Goal: Task Accomplishment & Management: Use online tool/utility

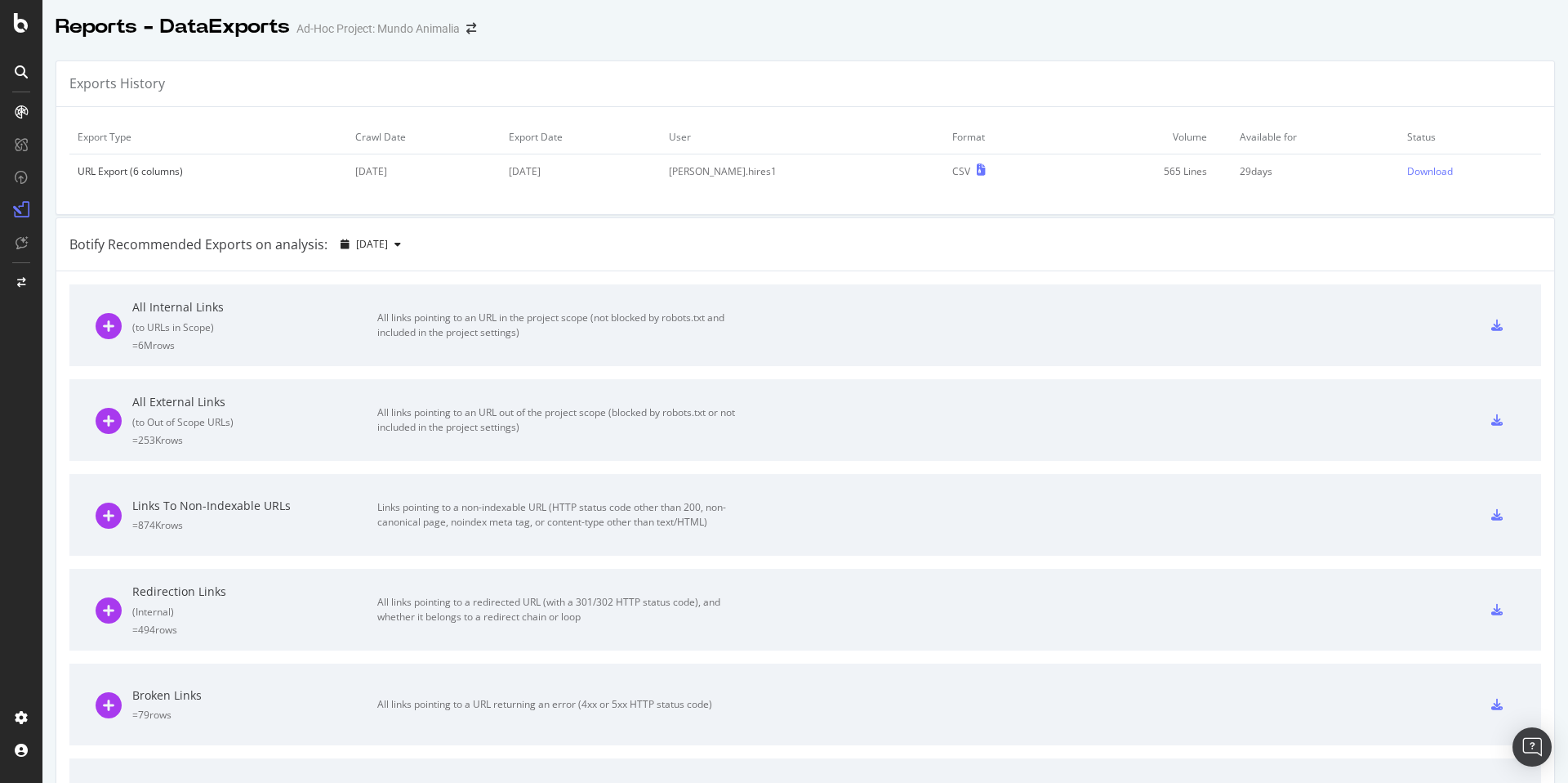
click at [27, 27] on icon at bounding box center [22, 23] width 15 height 20
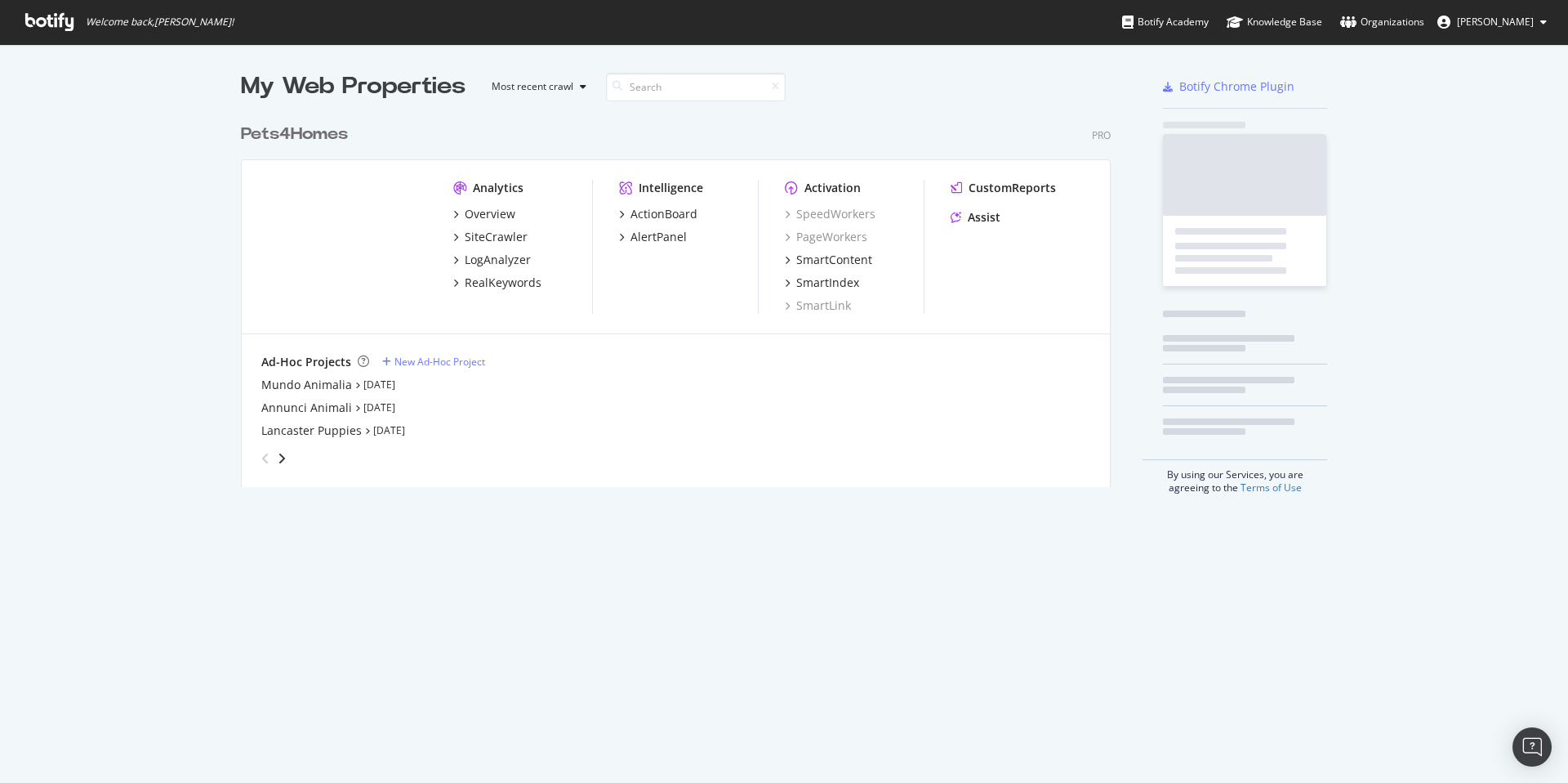
scroll to position [771, 1543]
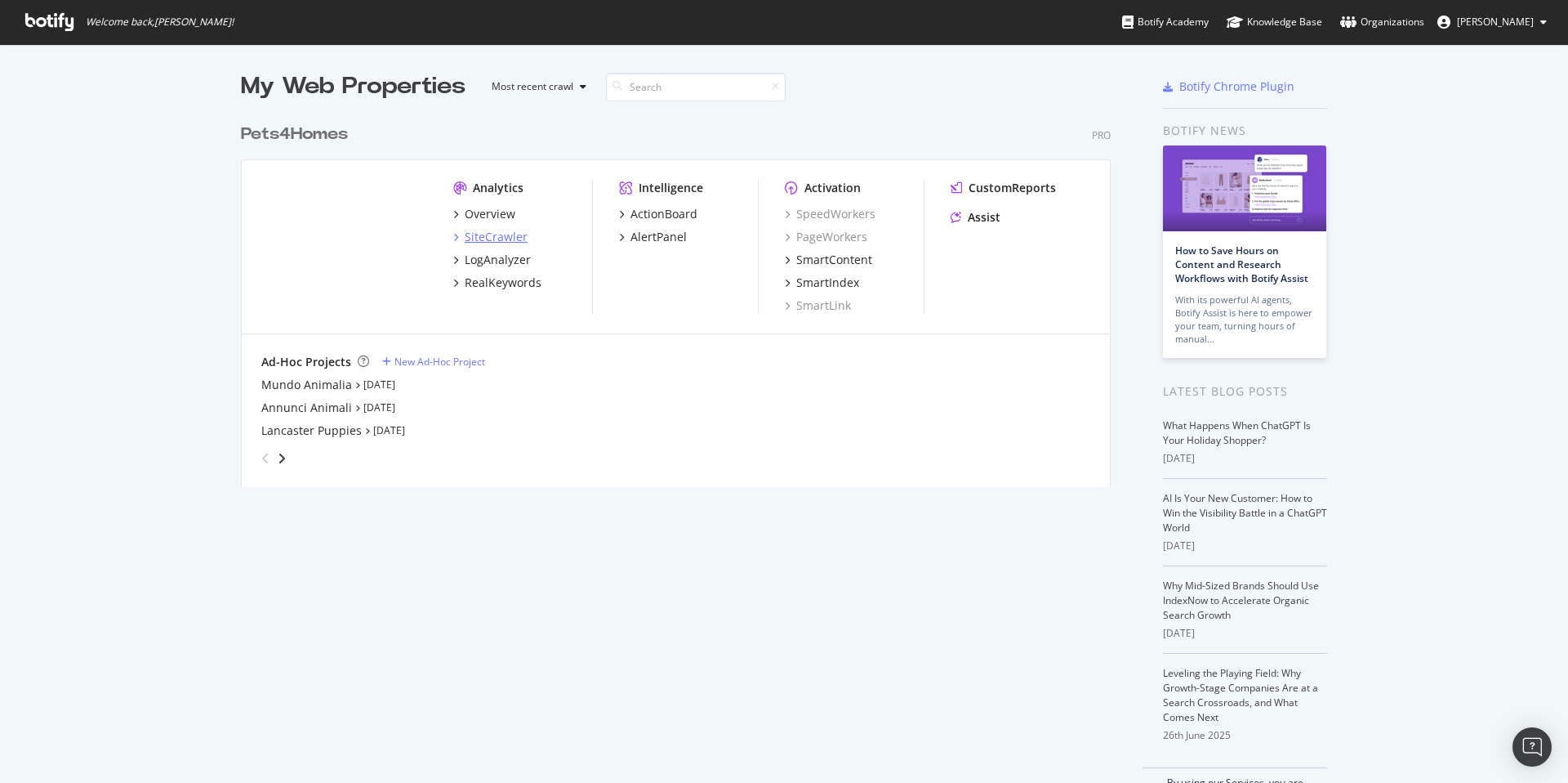
click at [485, 236] on div "SiteCrawler" at bounding box center [496, 237] width 62 height 16
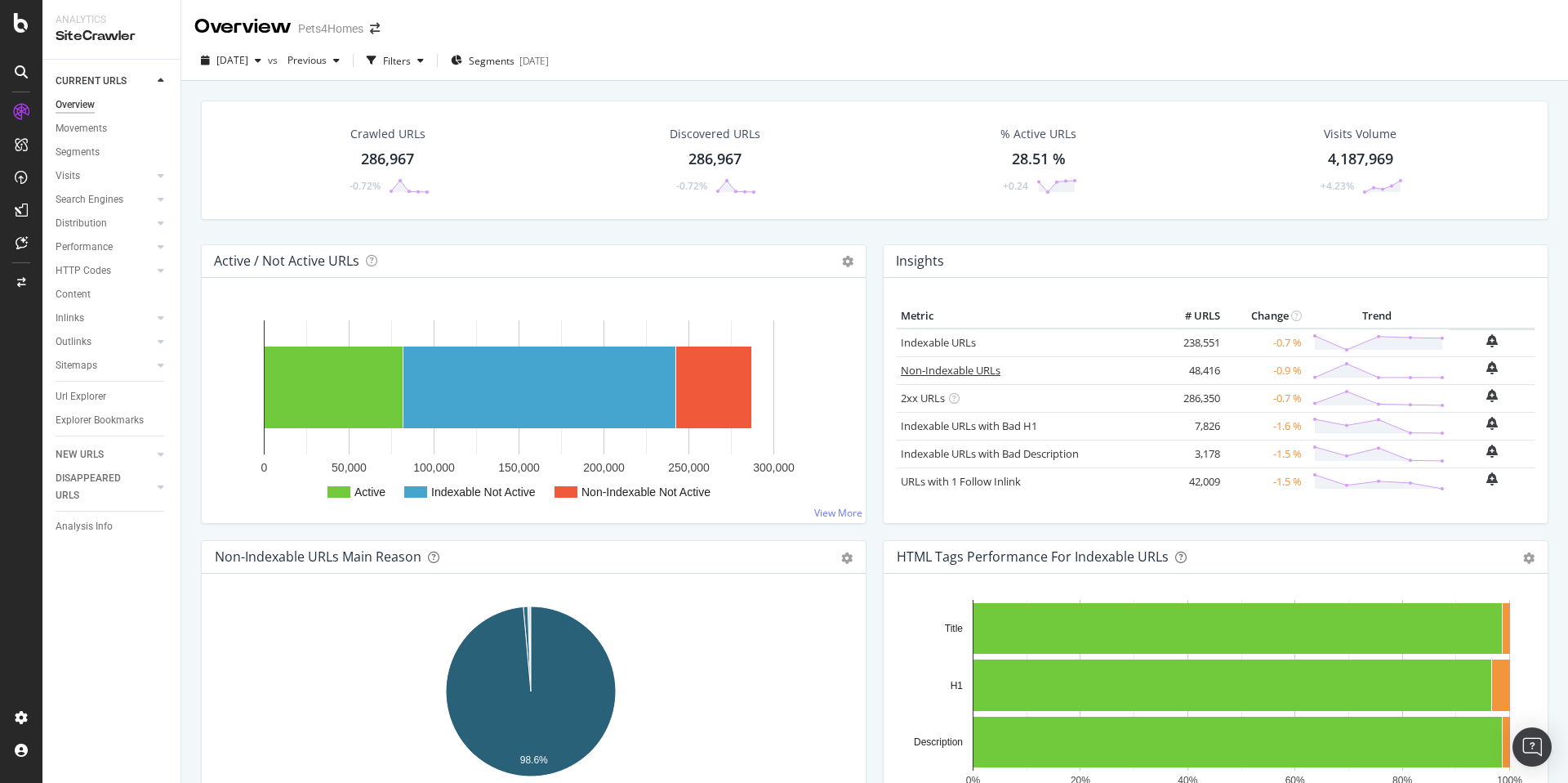
click at [962, 370] on link "Non-Indexable URLs" at bounding box center [950, 370] width 99 height 15
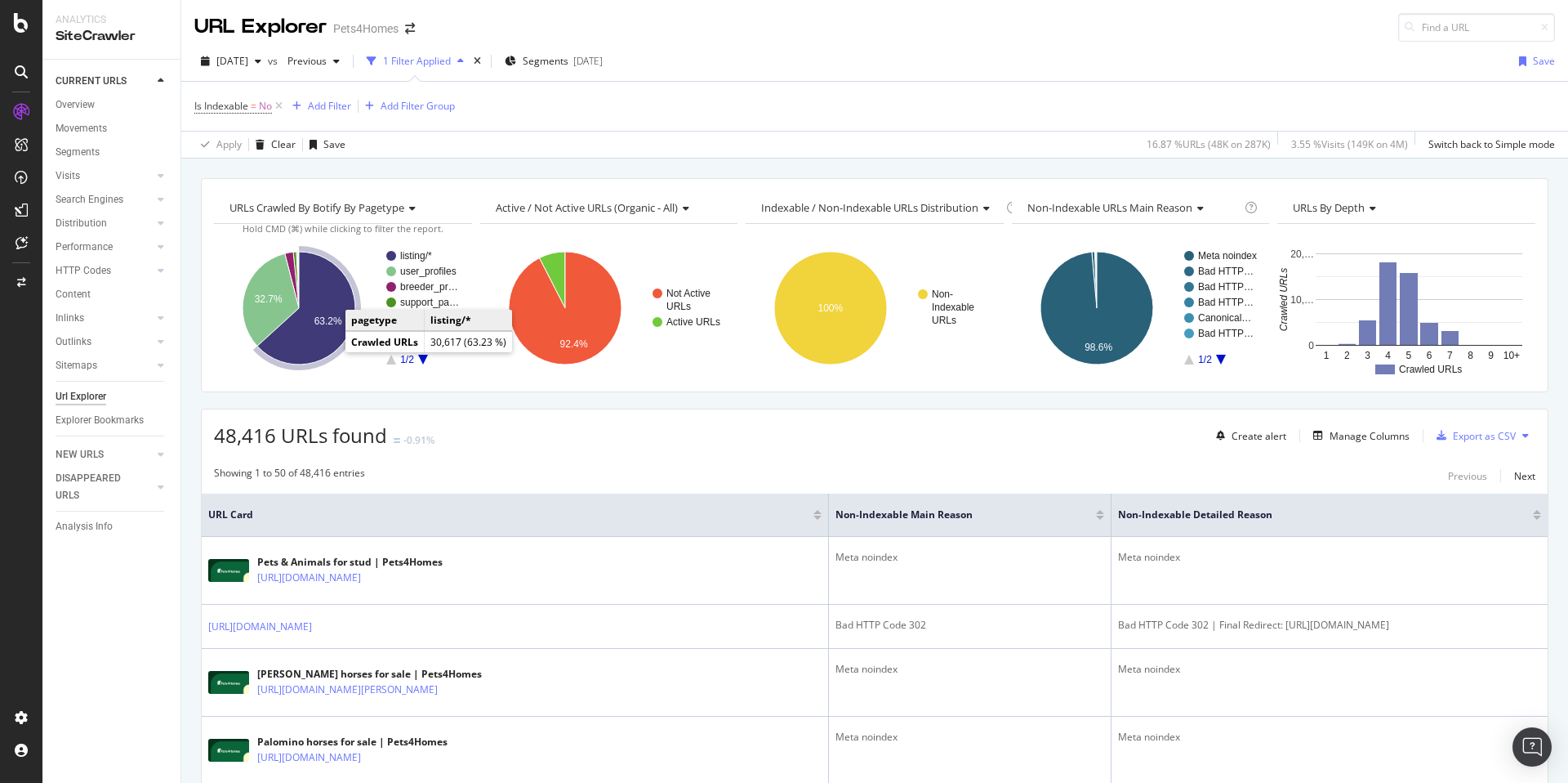
click at [325, 347] on icon "A chart." at bounding box center [307, 308] width 98 height 113
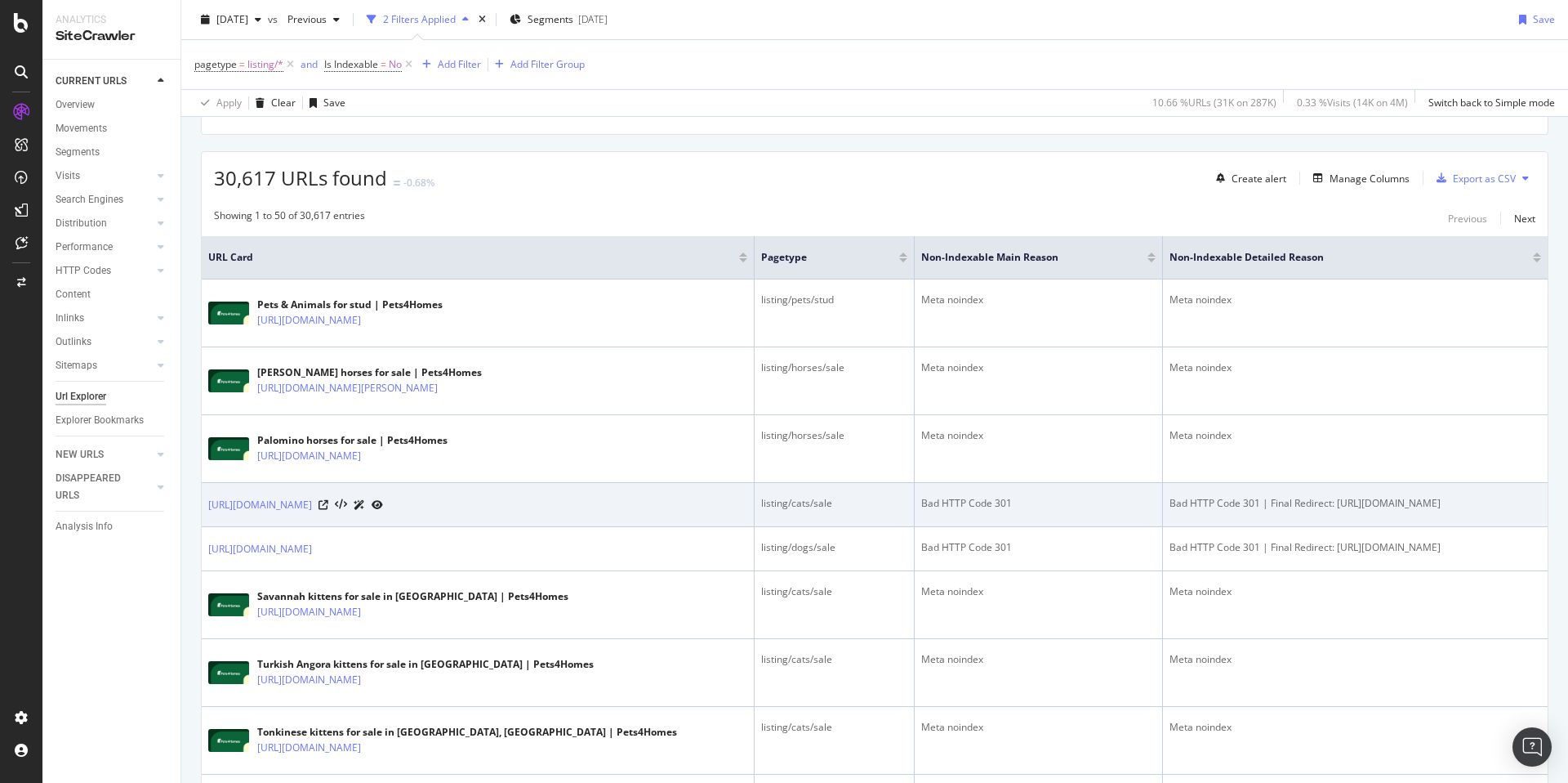
scroll to position [247, 0]
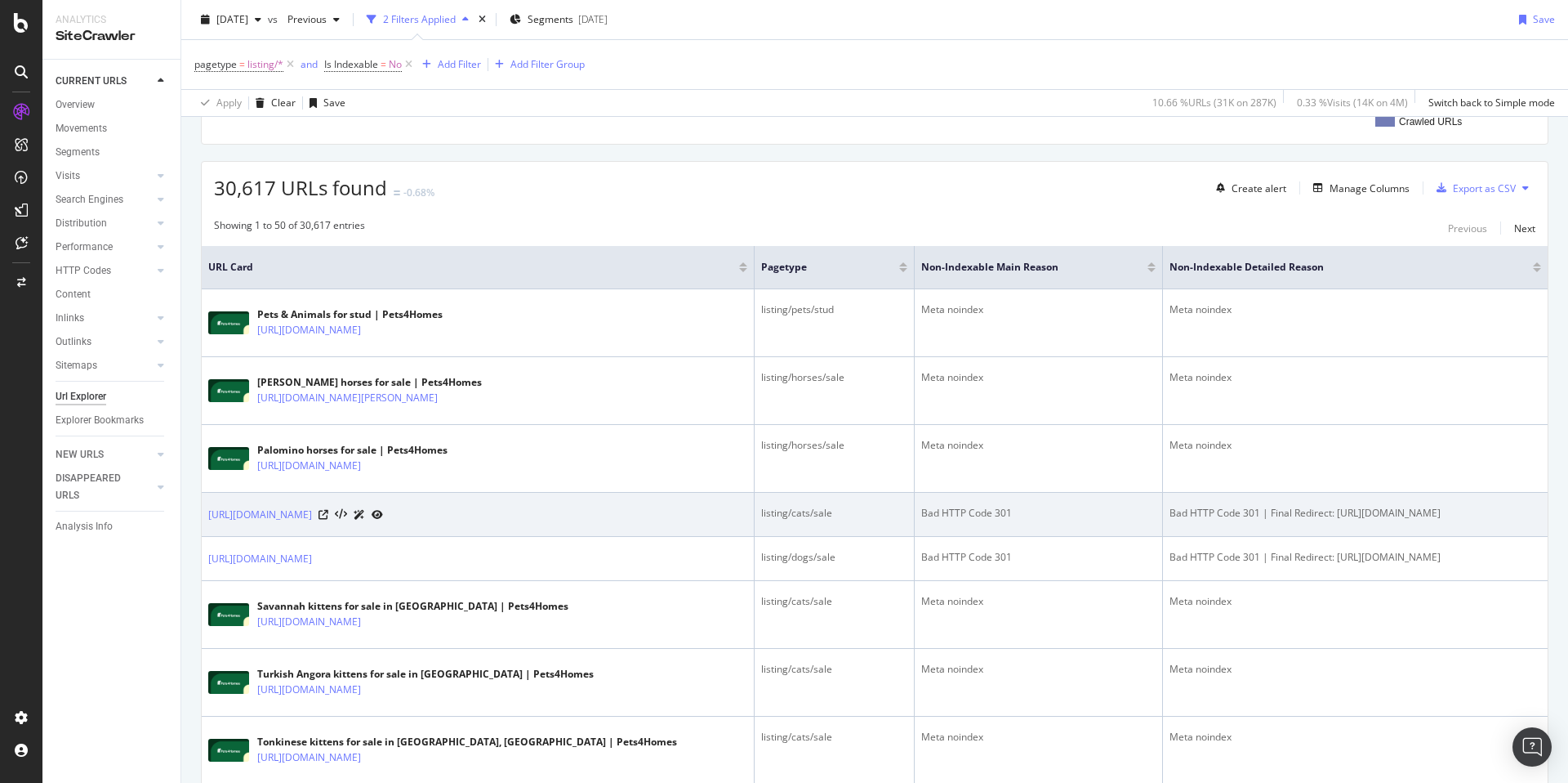
drag, startPoint x: 199, startPoint y: 509, endPoint x: 404, endPoint y: 545, distance: 208.1
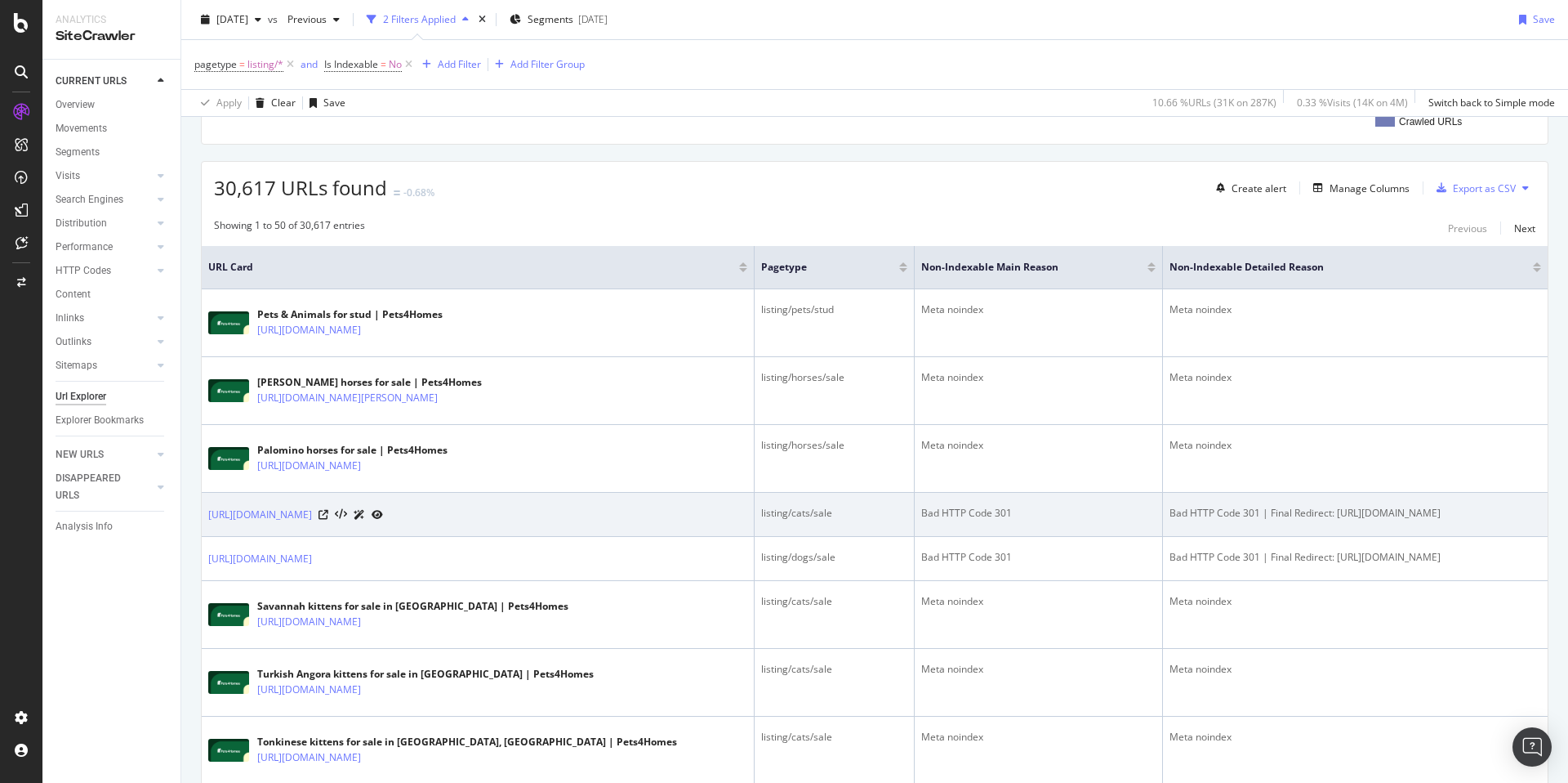
click at [761, 514] on div "listing/cats/sale" at bounding box center [834, 513] width 146 height 15
click at [921, 513] on div "Bad HTTP Code 301" at bounding box center [1038, 513] width 235 height 15
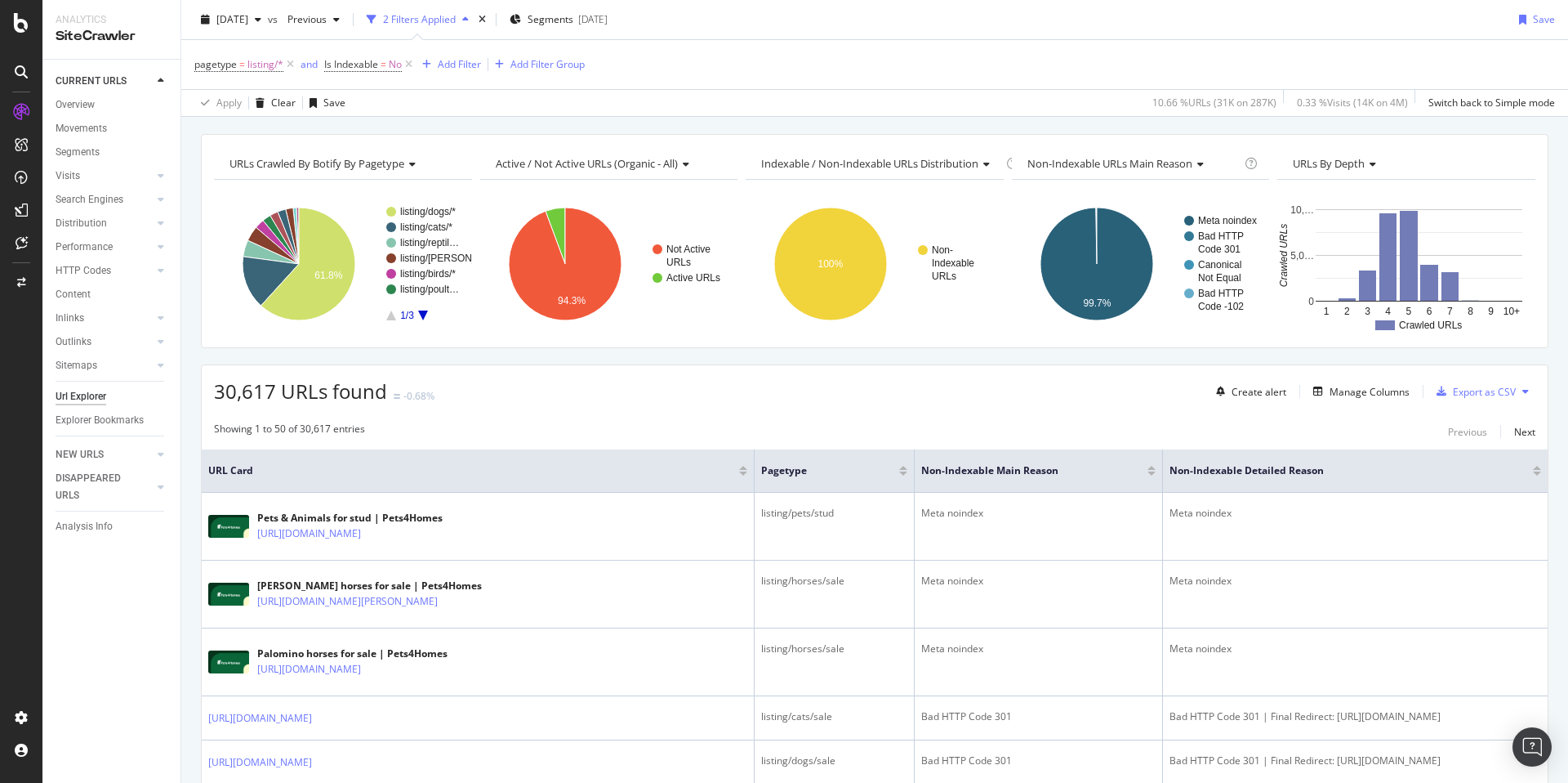
scroll to position [0, 0]
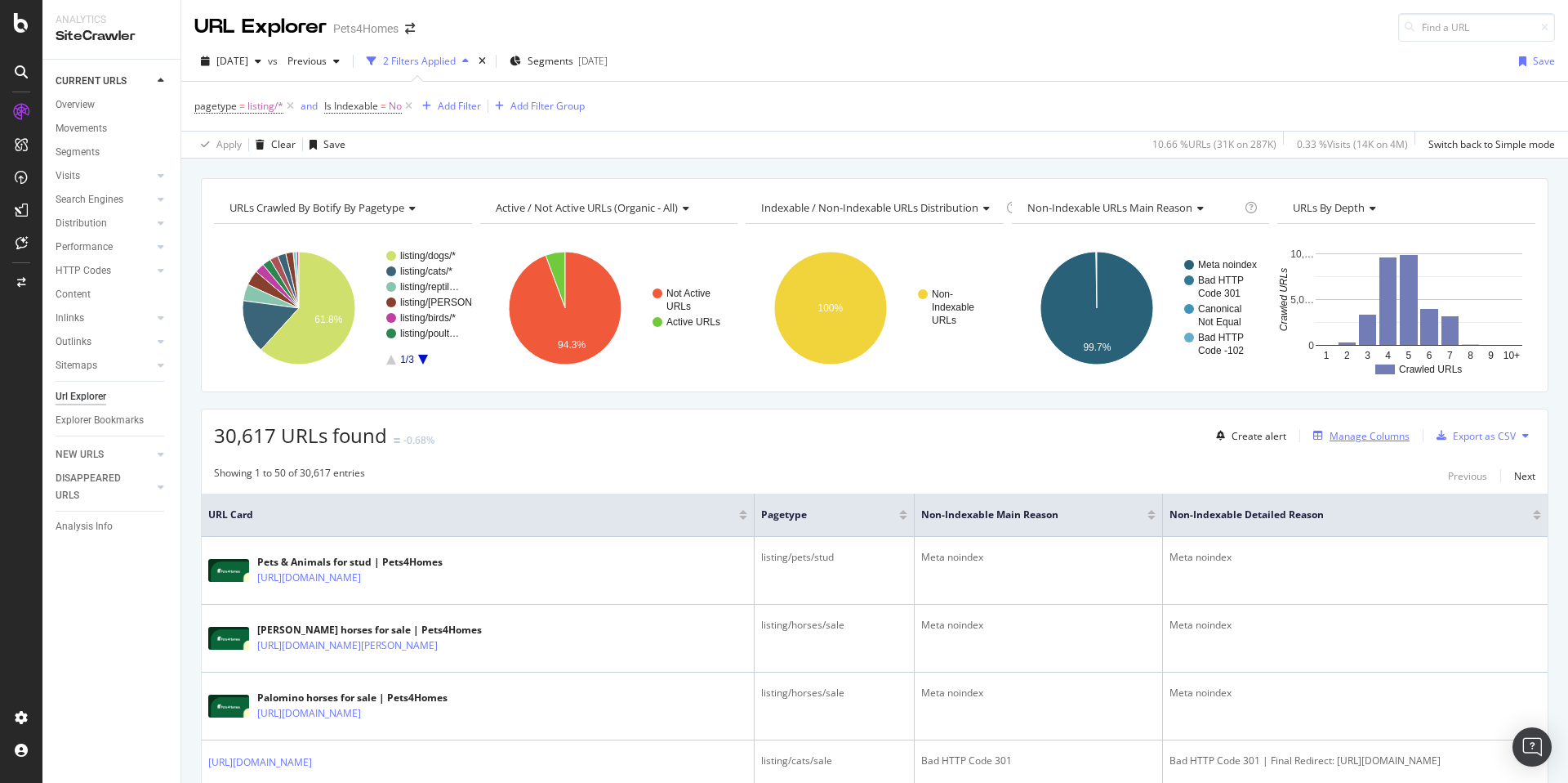
click at [1332, 442] on div "Manage Columns" at bounding box center [1369, 436] width 80 height 14
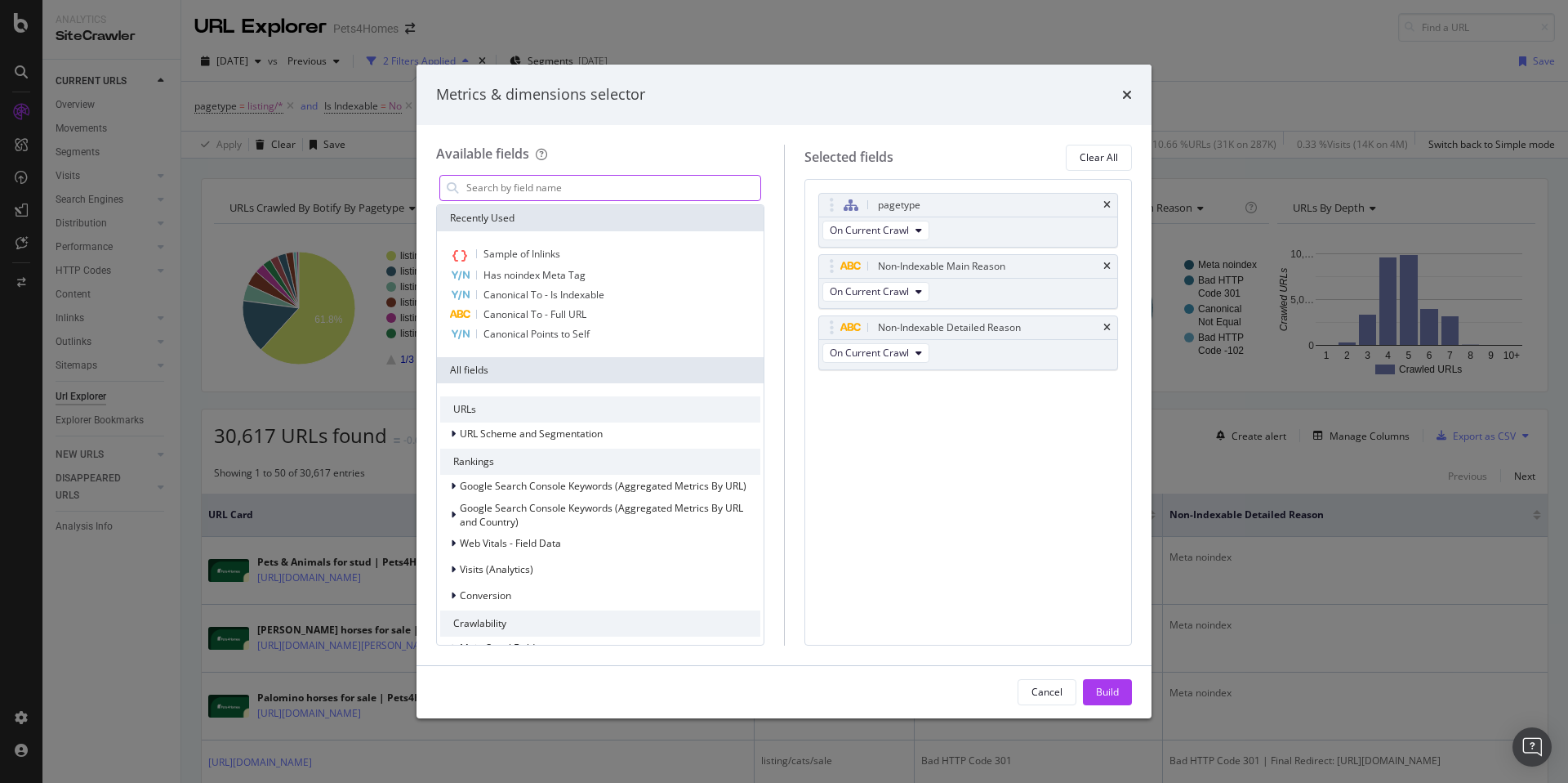
click at [607, 184] on input "modal" at bounding box center [612, 188] width 295 height 25
click at [592, 183] on input "modal" at bounding box center [612, 188] width 295 height 25
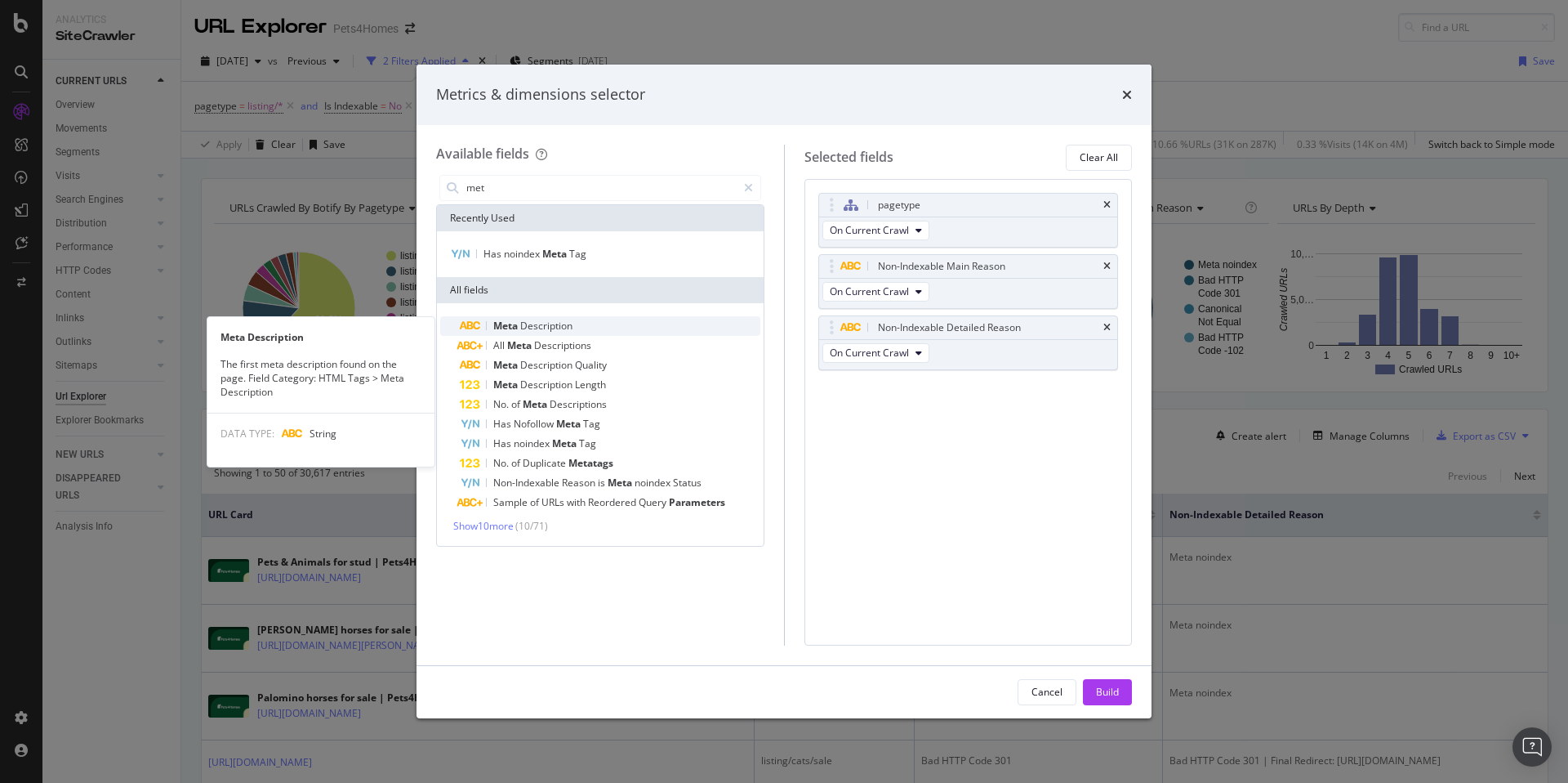
type input "met"
click at [563, 325] on span "Description" at bounding box center [546, 326] width 52 height 14
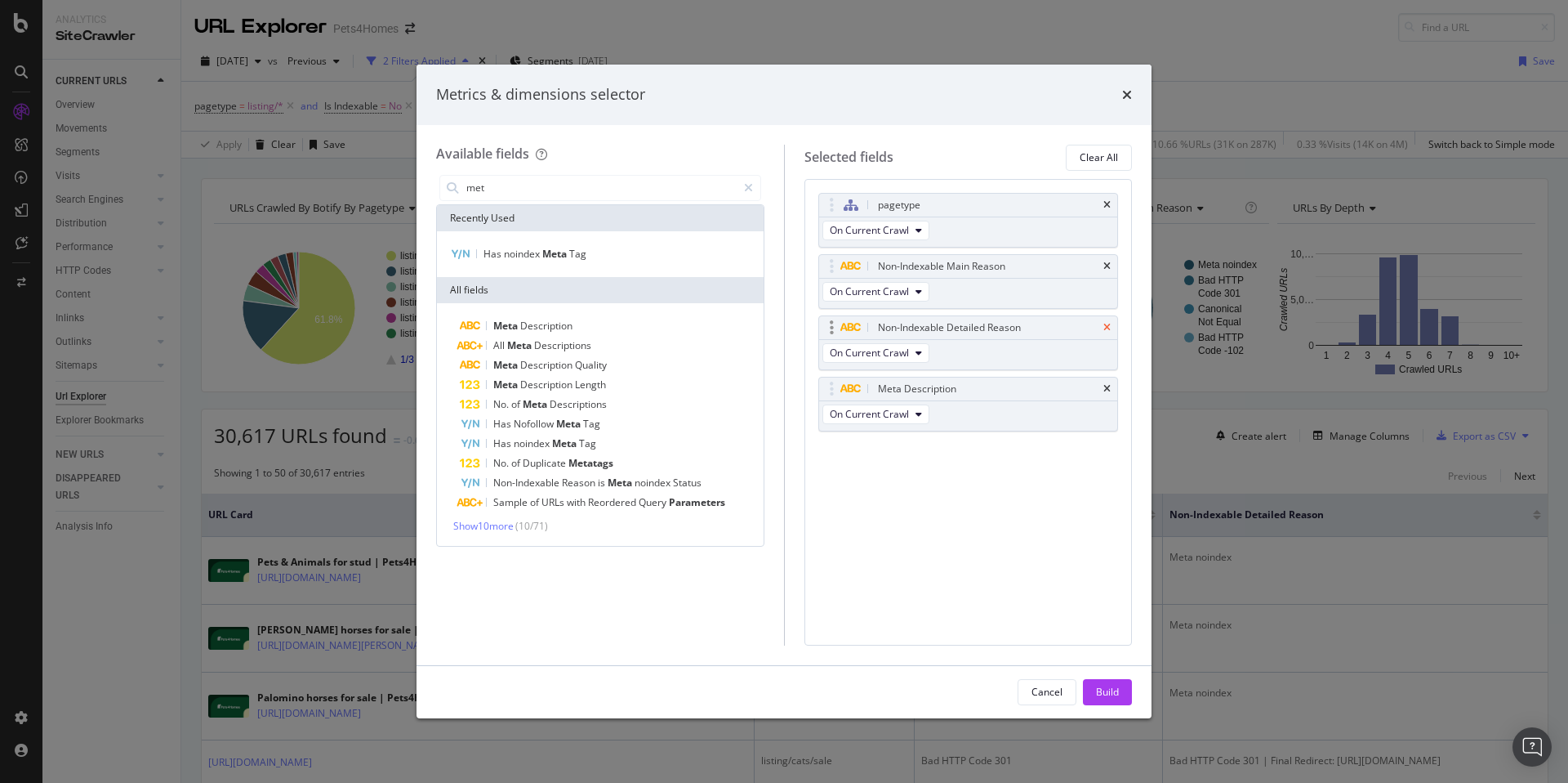
click at [1105, 325] on icon "times" at bounding box center [1107, 328] width 8 height 9
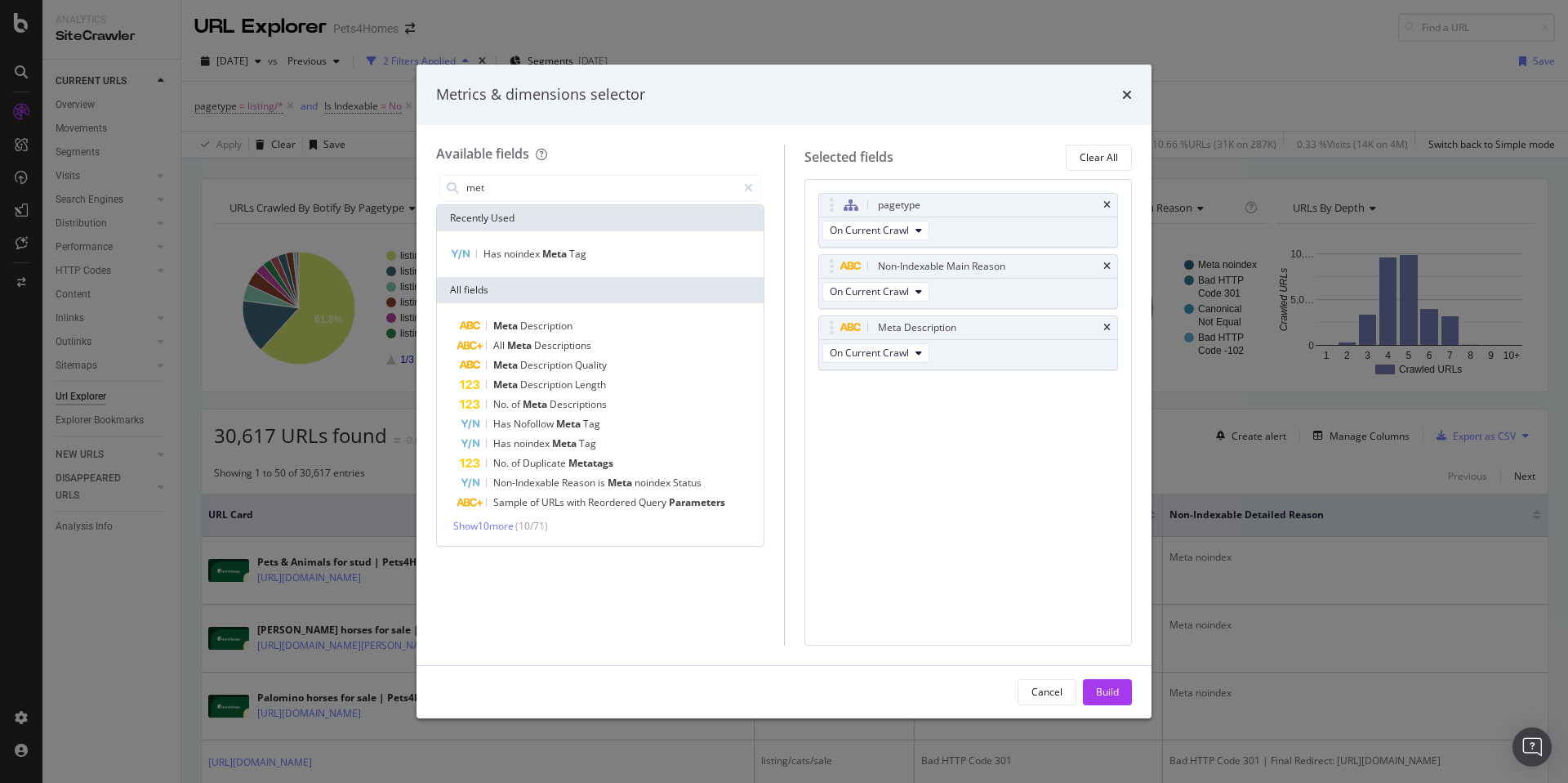
drag, startPoint x: 1115, startPoint y: 688, endPoint x: 1084, endPoint y: 647, distance: 51.4
click at [1084, 647] on div "Metrics & dimensions selector Available fields met Recently Used Has noindex Me…" at bounding box center [784, 391] width 735 height 653
click at [1111, 694] on div "Build" at bounding box center [1107, 691] width 23 height 14
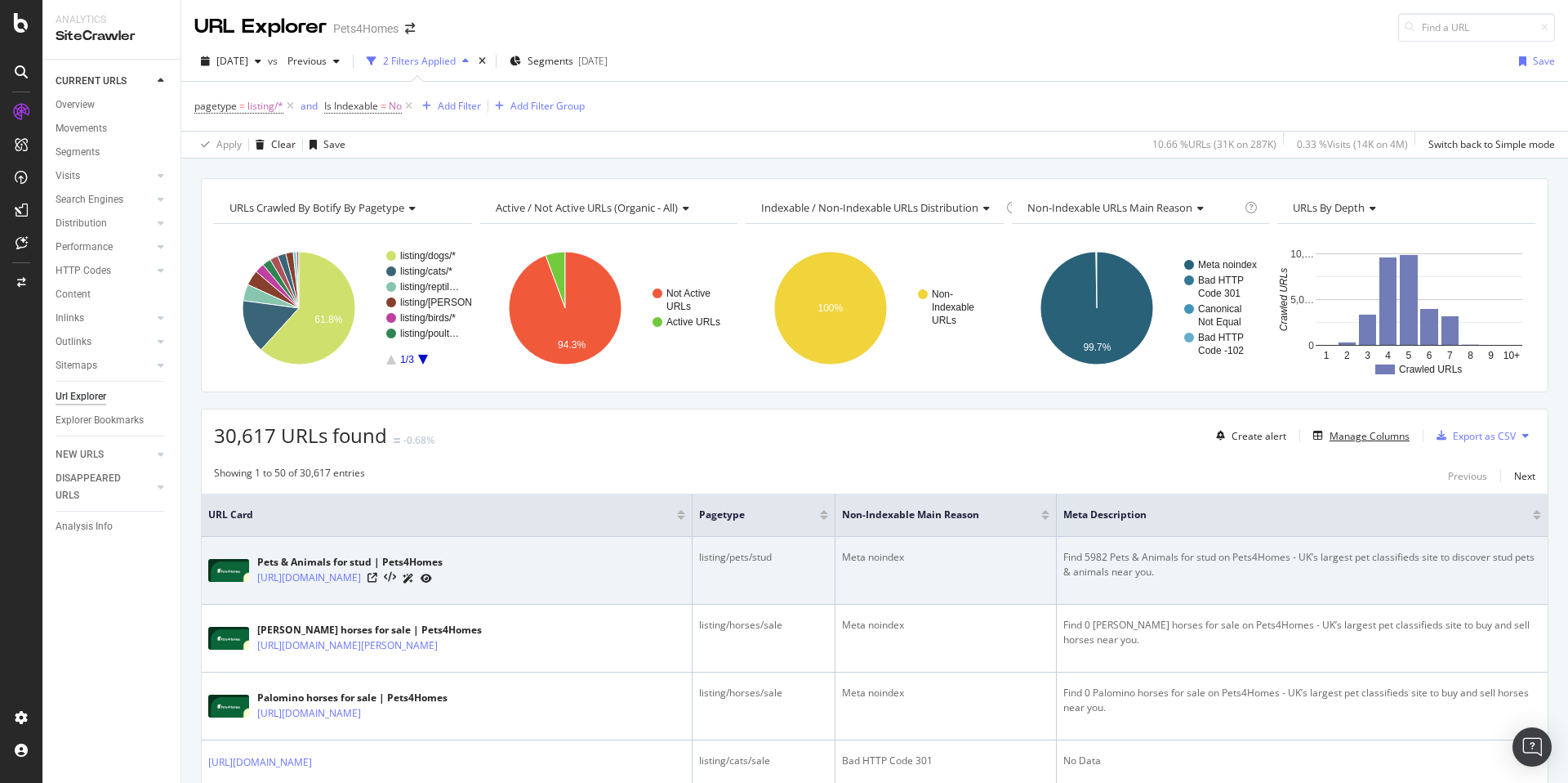
scroll to position [9, 0]
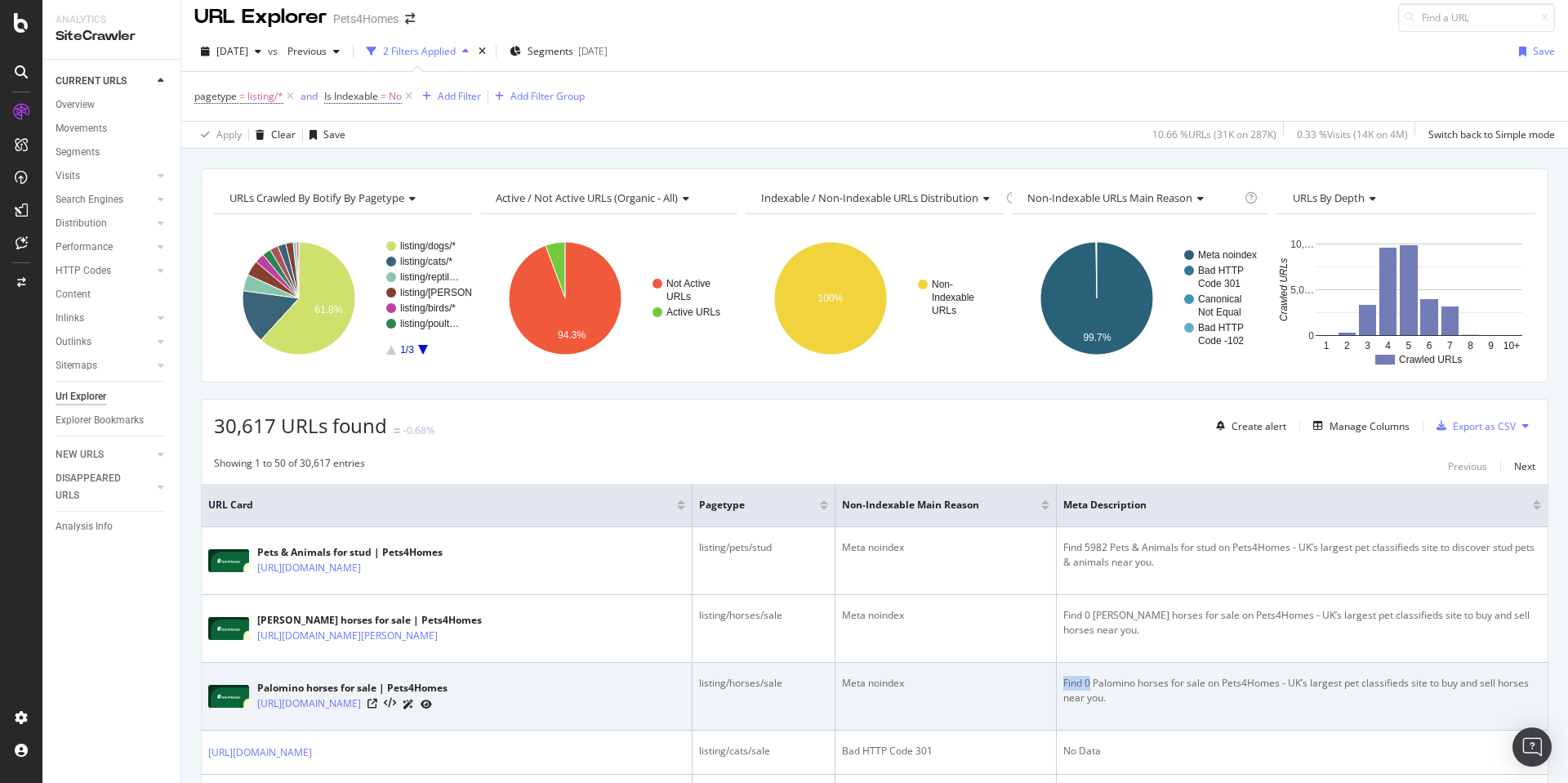
drag, startPoint x: 1084, startPoint y: 682, endPoint x: 1056, endPoint y: 685, distance: 28.2
click at [1064, 685] on div "Find 0 Palomino horses for sale on Pets4Homes - UK’s largest pet classifieds si…" at bounding box center [1302, 690] width 478 height 29
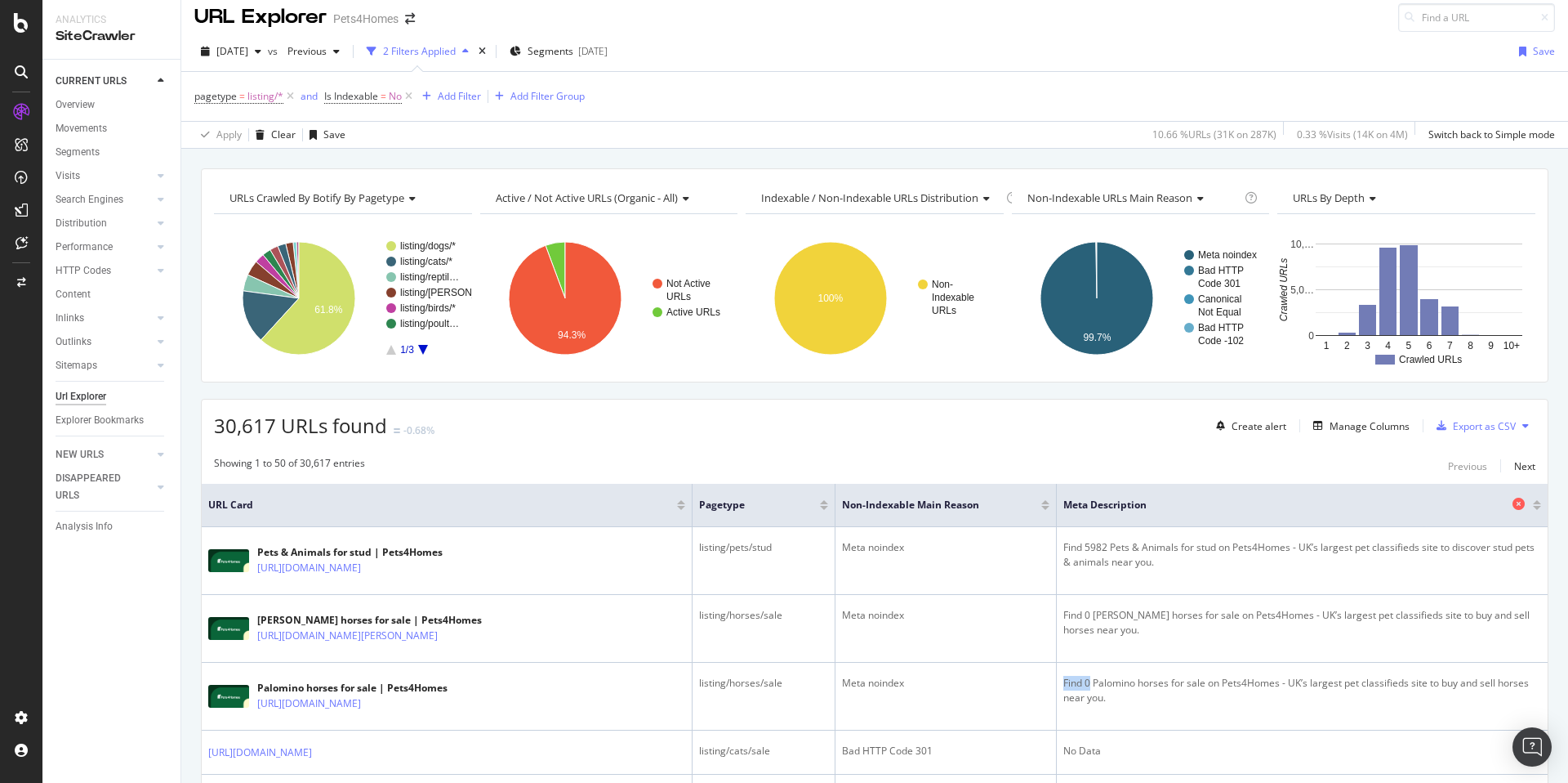
copy div "Find 0"
click at [456, 96] on div "Add Filter" at bounding box center [460, 96] width 44 height 14
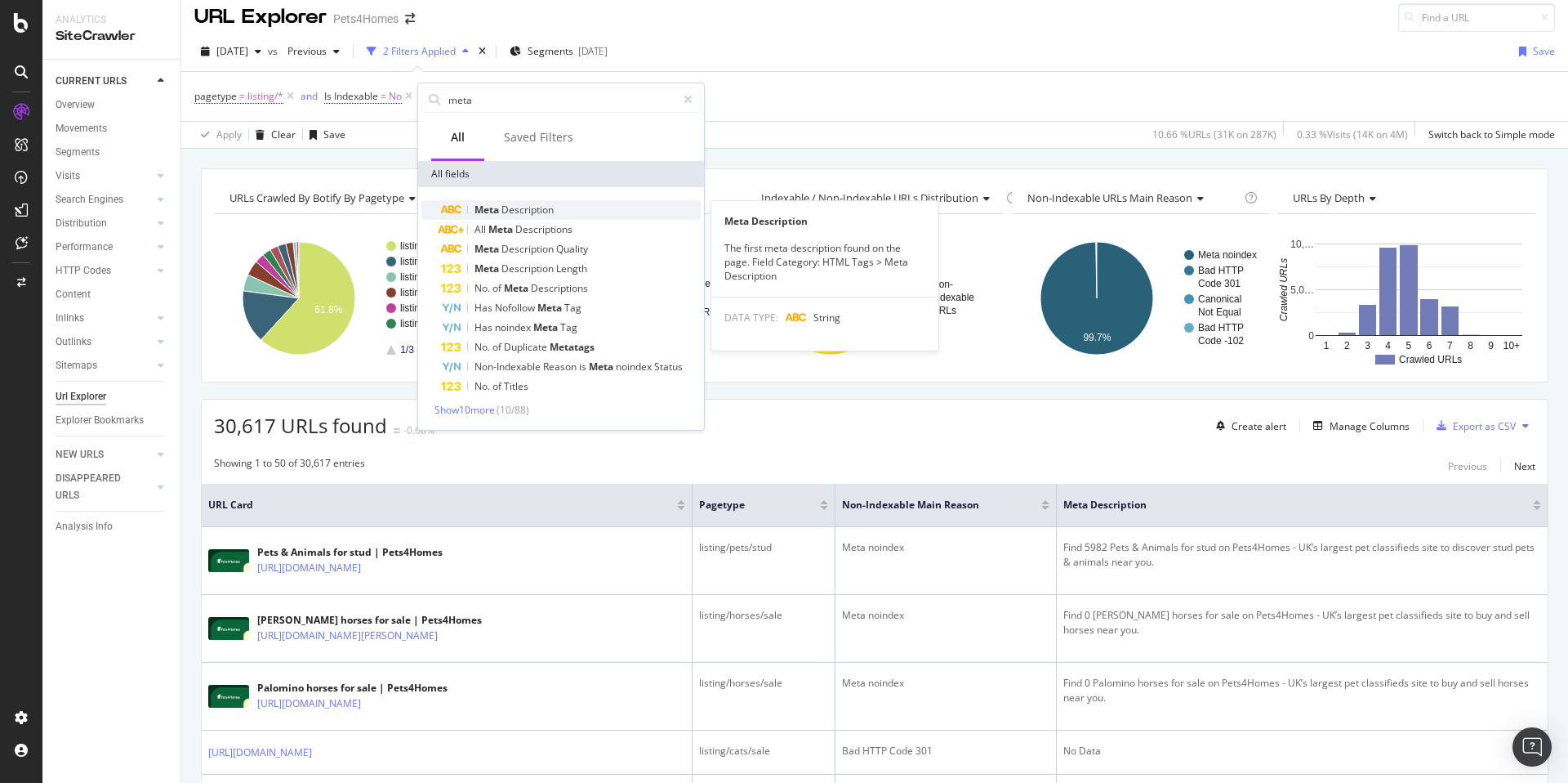
type input "meta"
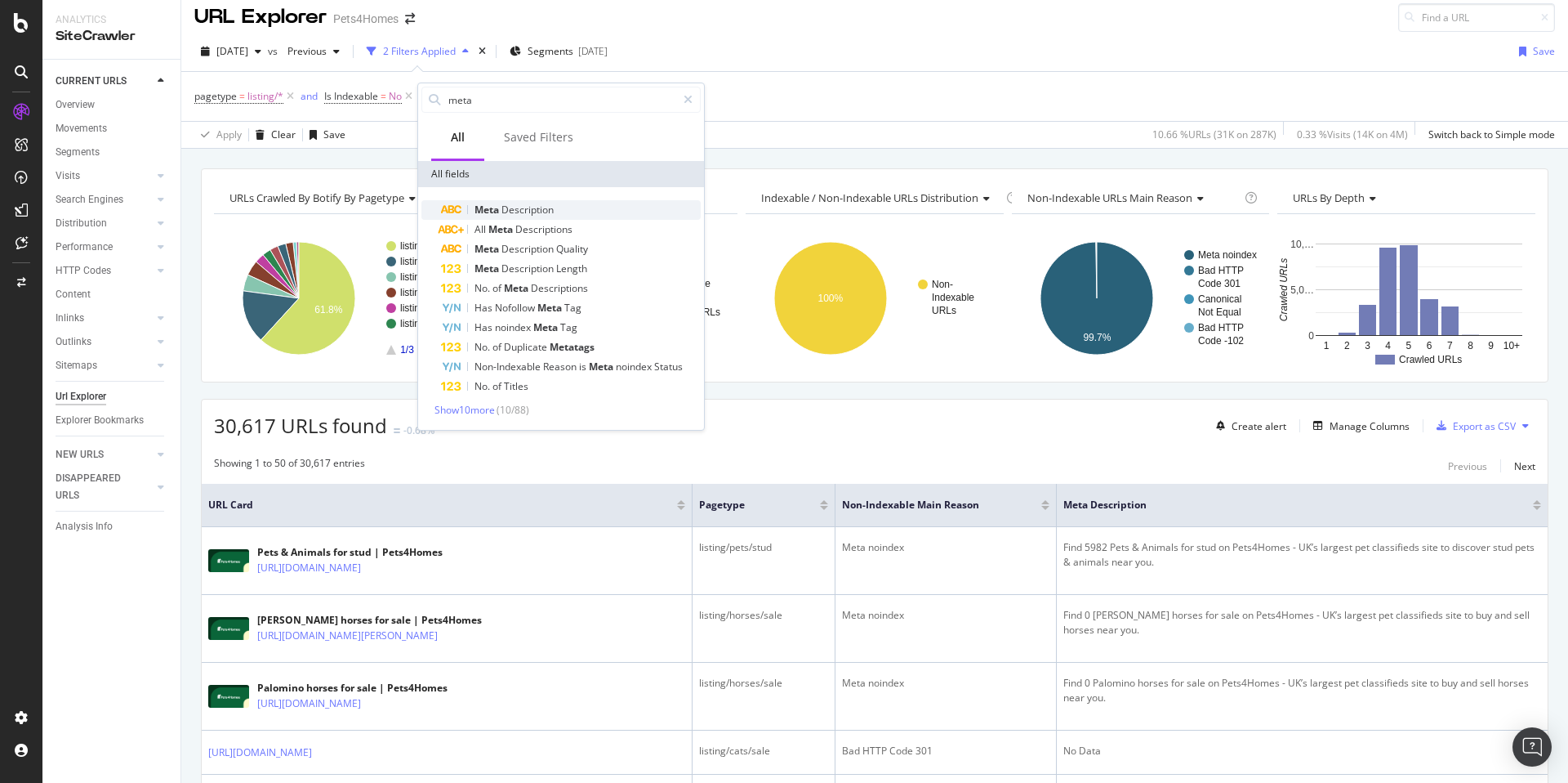
click at [484, 207] on span "Meta" at bounding box center [487, 209] width 26 height 14
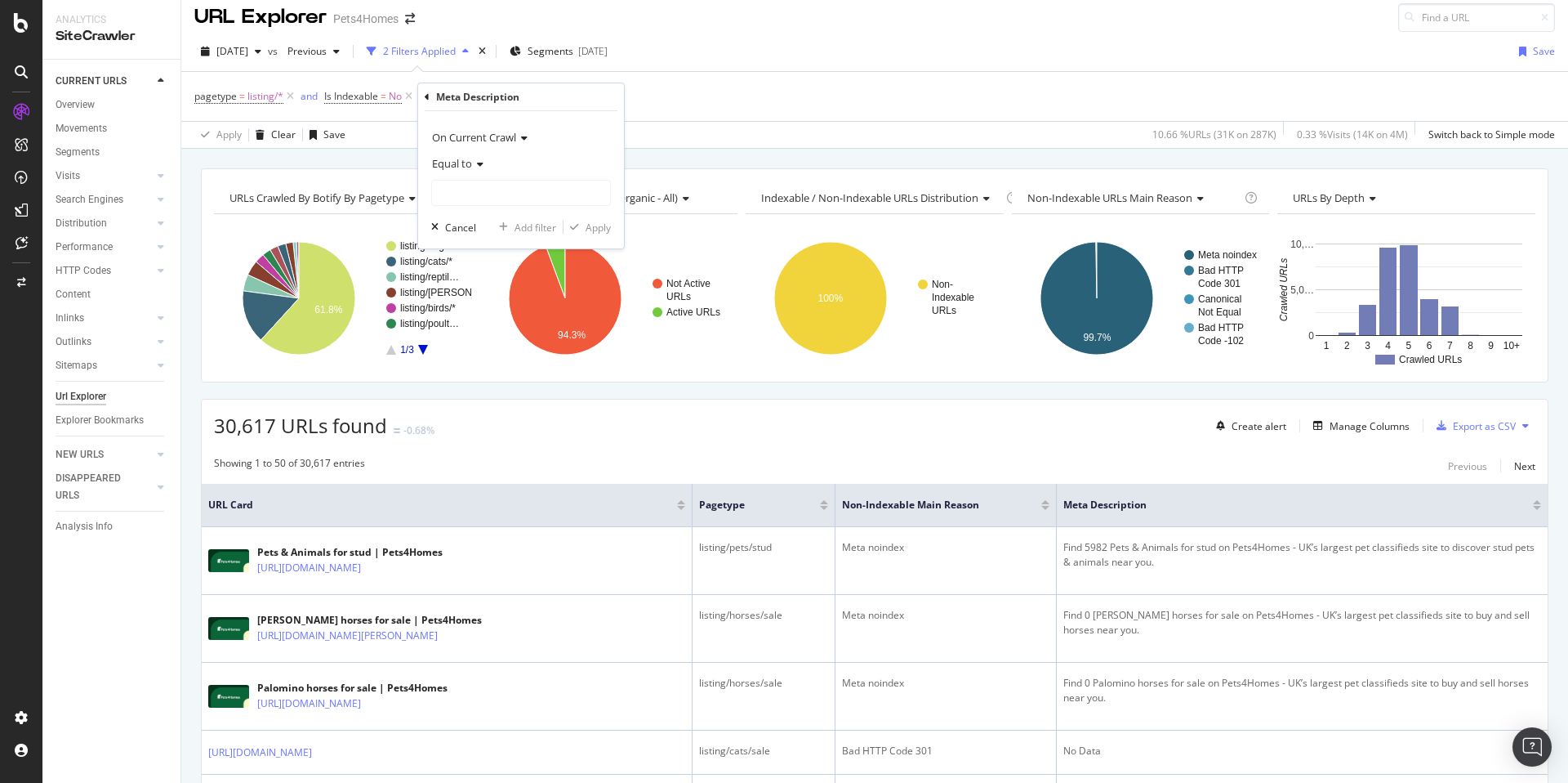
click at [468, 163] on span "Equal to" at bounding box center [451, 164] width 40 height 15
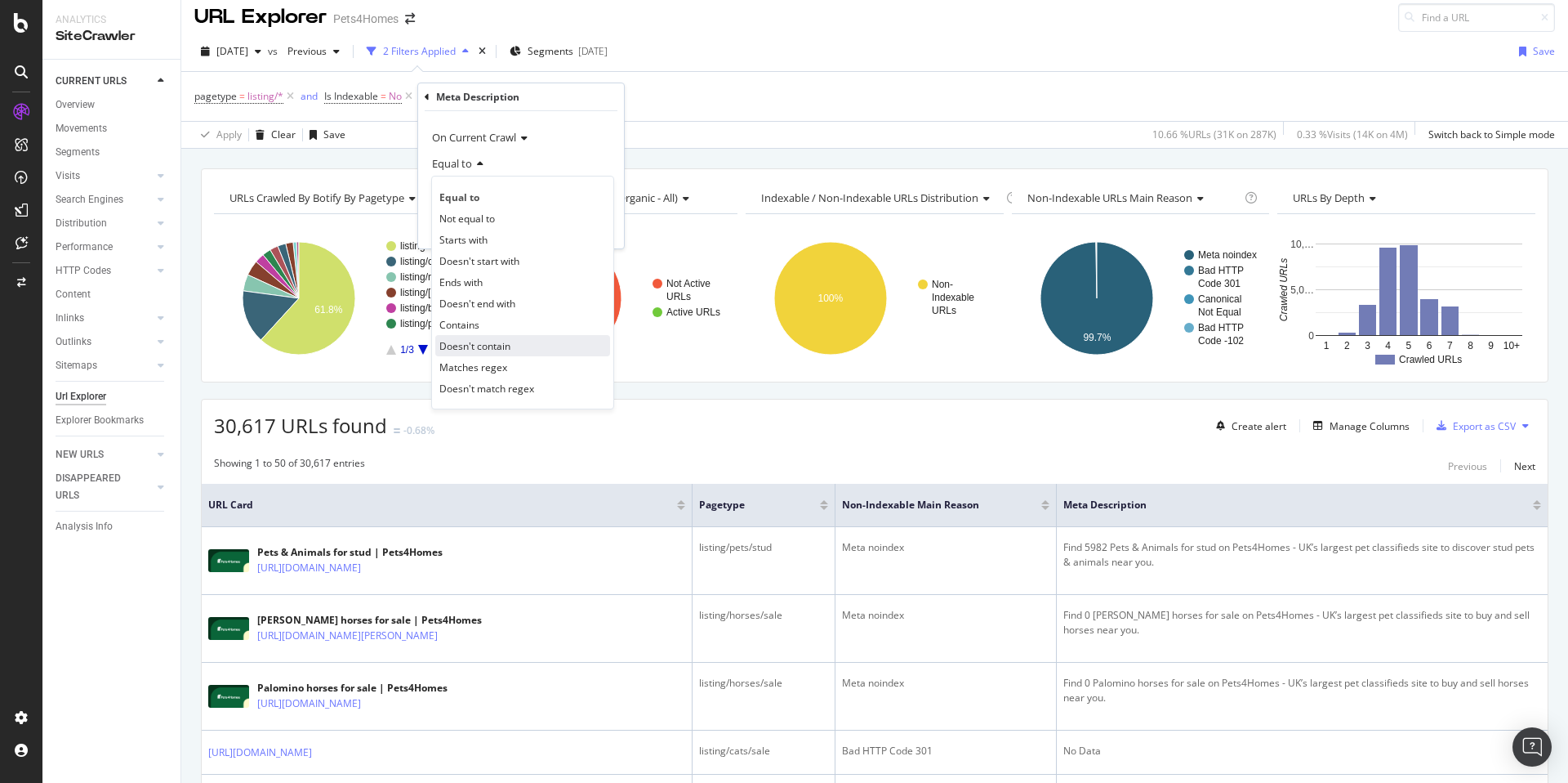
click at [491, 342] on span "Doesn't contain" at bounding box center [474, 346] width 71 height 14
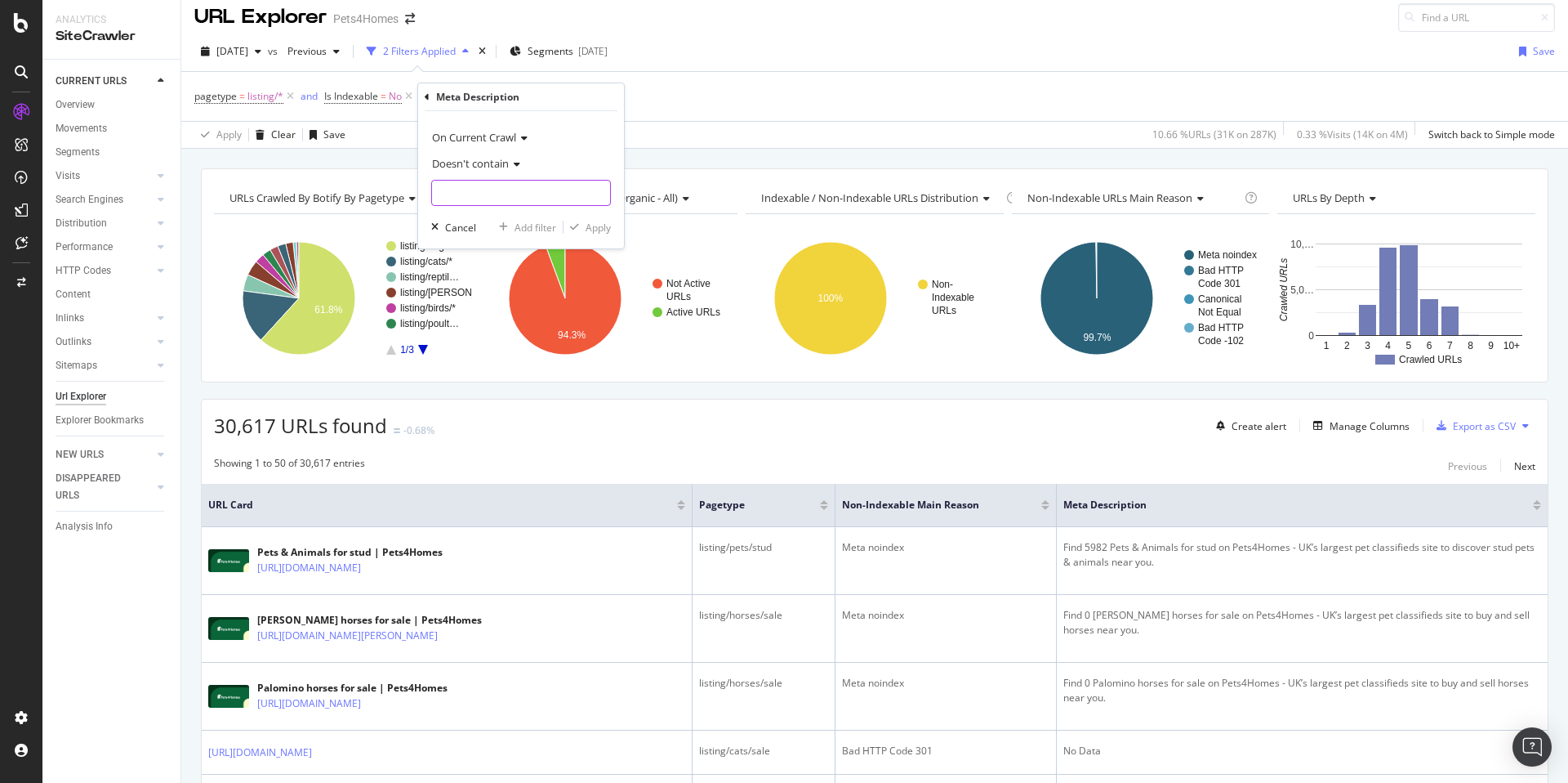
click at [462, 196] on input "text" at bounding box center [520, 193] width 178 height 27
paste input "Find 0"
type input "Find 0"
click at [588, 228] on div "Apply" at bounding box center [598, 227] width 26 height 14
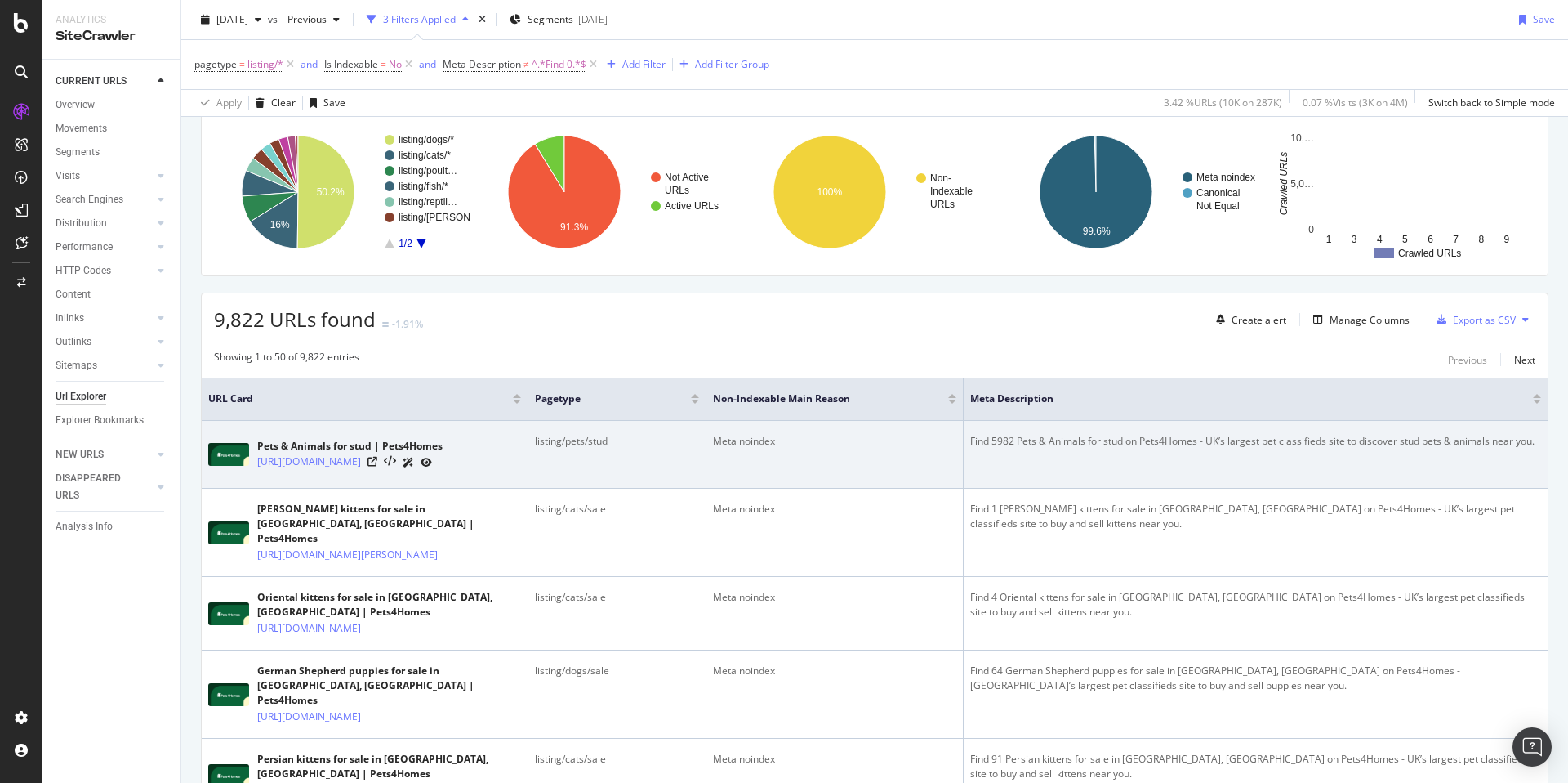
scroll to position [95, 0]
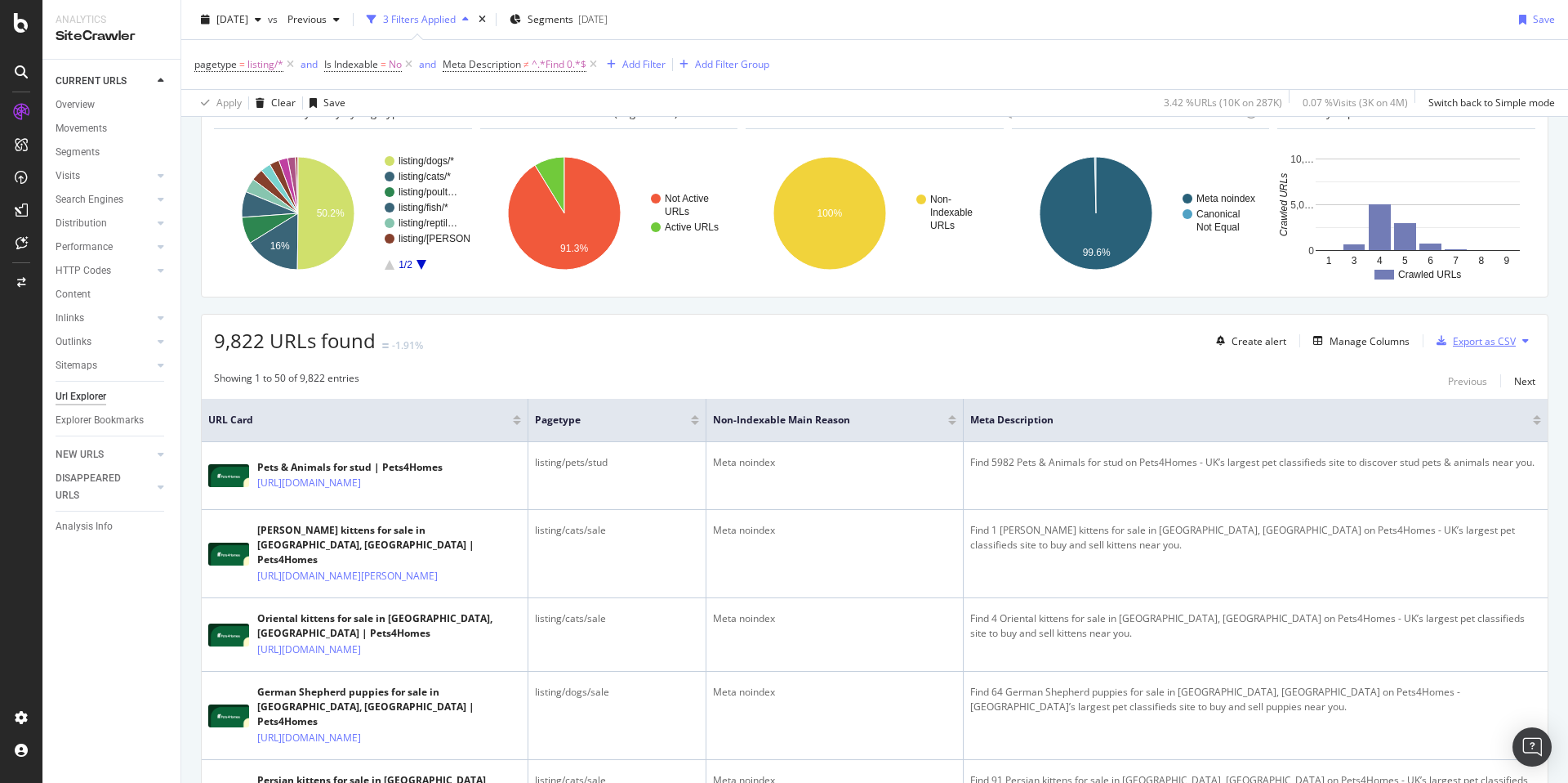
click at [1474, 345] on div "Export as CSV" at bounding box center [1484, 341] width 62 height 14
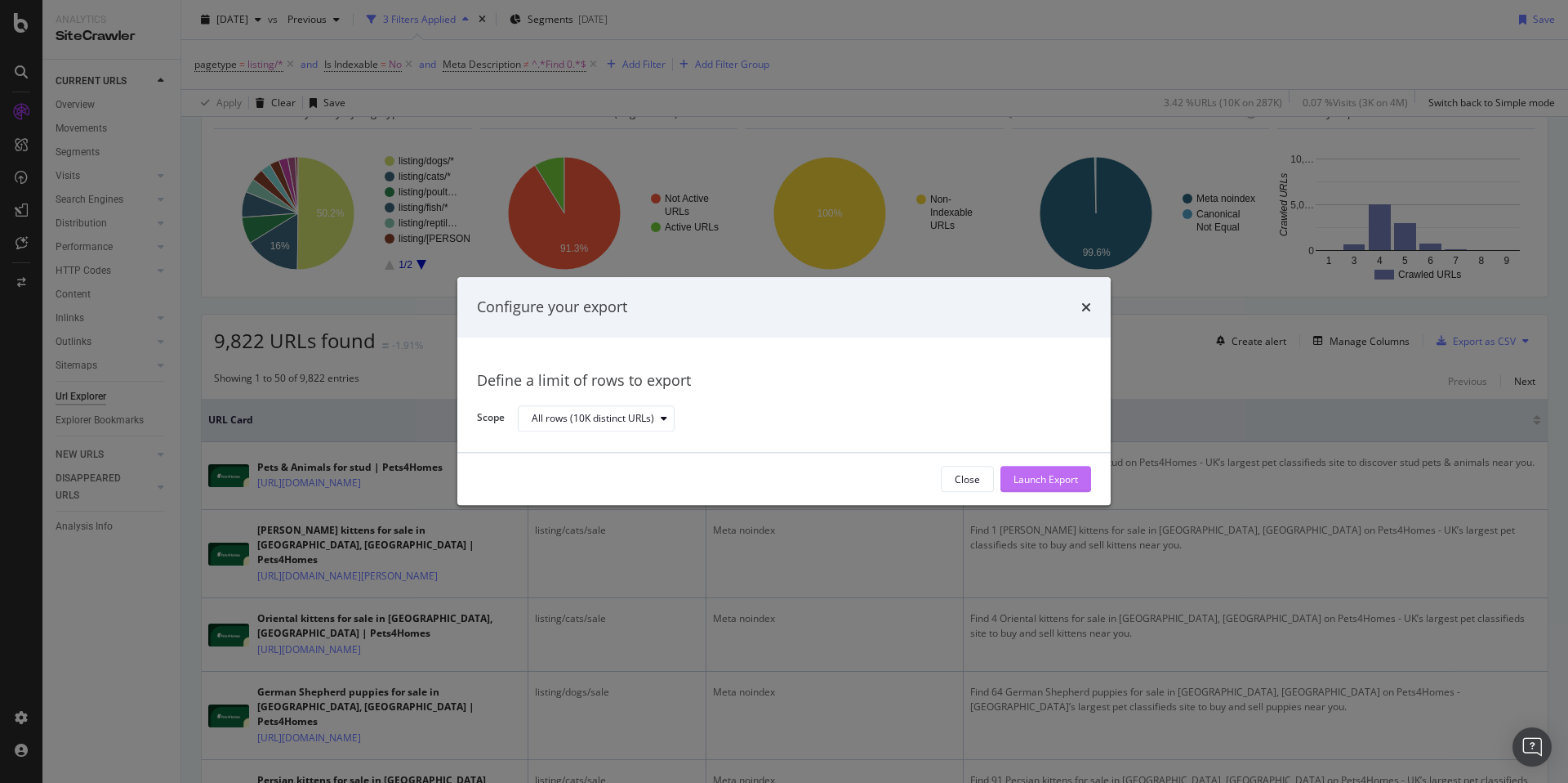
click at [1038, 484] on div "Launch Export" at bounding box center [1046, 479] width 64 height 14
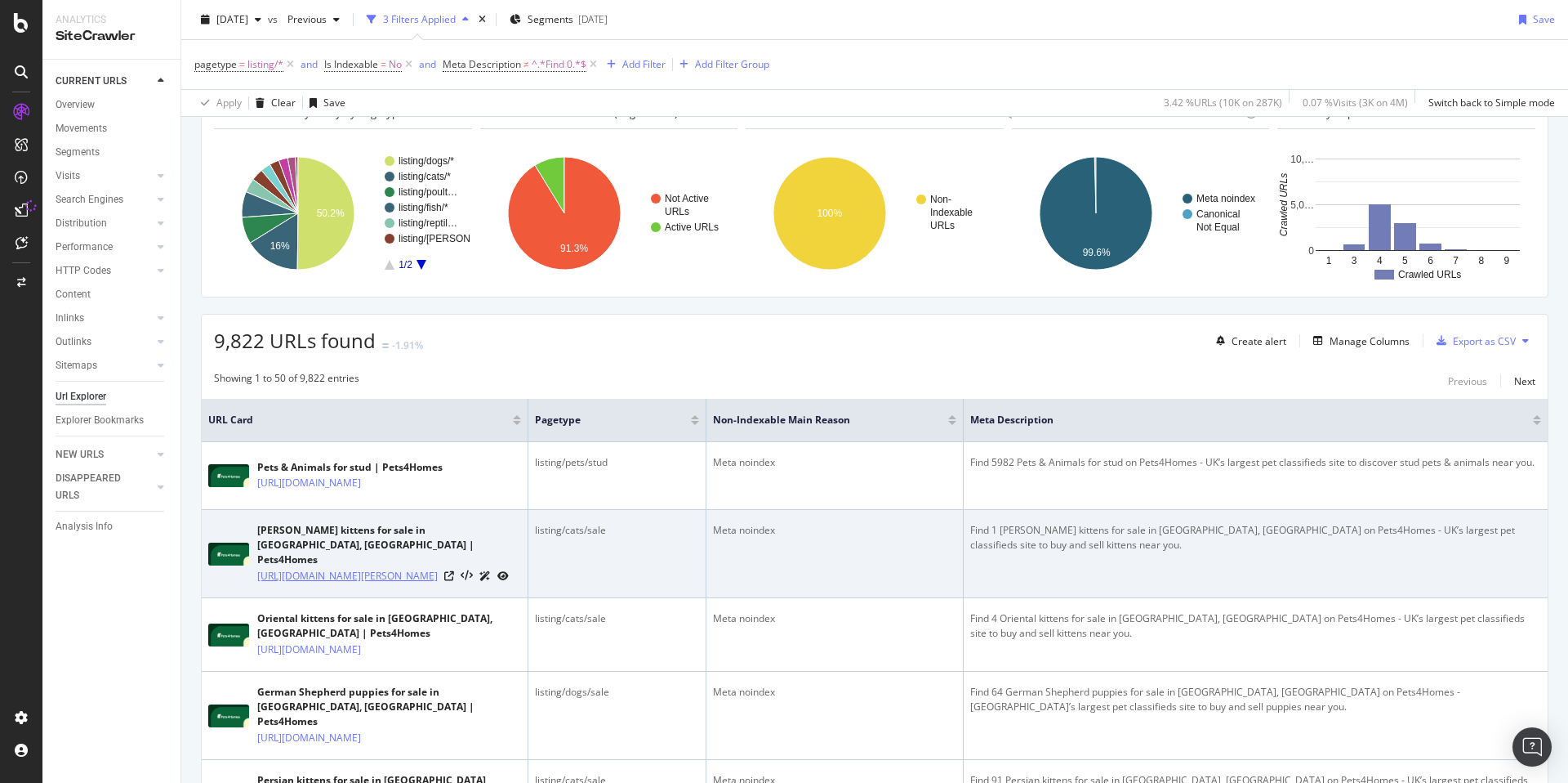
drag, startPoint x: 444, startPoint y: 604, endPoint x: 256, endPoint y: 558, distance: 193.5
click at [256, 558] on td "[PERSON_NAME] kittens for sale in [GEOGRAPHIC_DATA], [GEOGRAPHIC_DATA] | Pets4H…" at bounding box center [364, 553] width 326 height 88
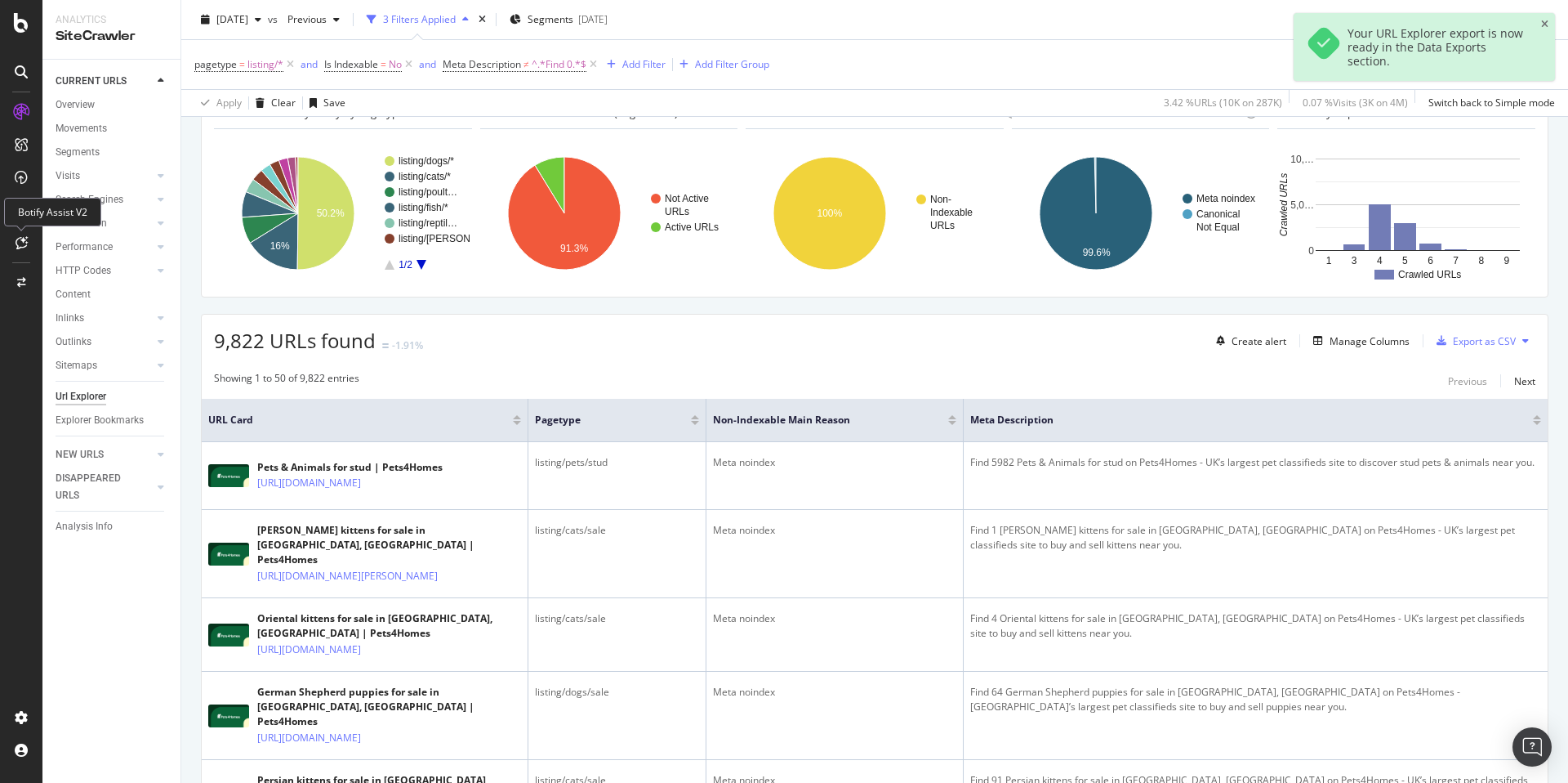
click at [25, 239] on icon at bounding box center [21, 242] width 12 height 13
